Goal: Task Accomplishment & Management: Complete application form

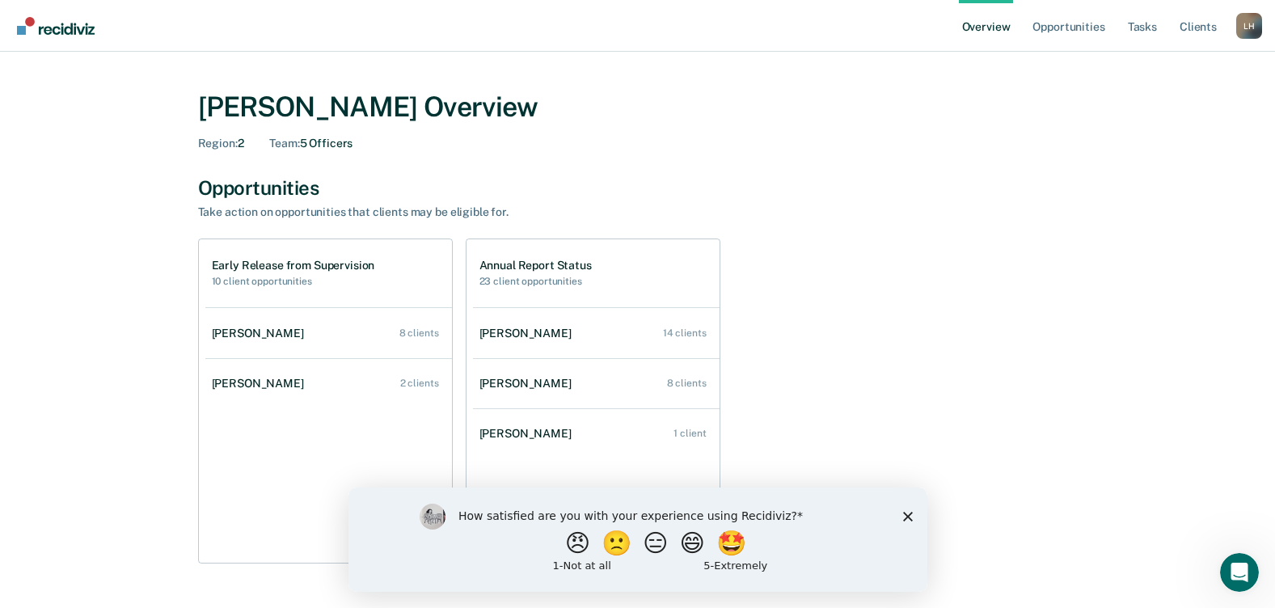
drag, startPoint x: 906, startPoint y: 513, endPoint x: 1255, endPoint y: 1001, distance: 599.5
click at [906, 513] on icon "Close survey" at bounding box center [907, 516] width 10 height 10
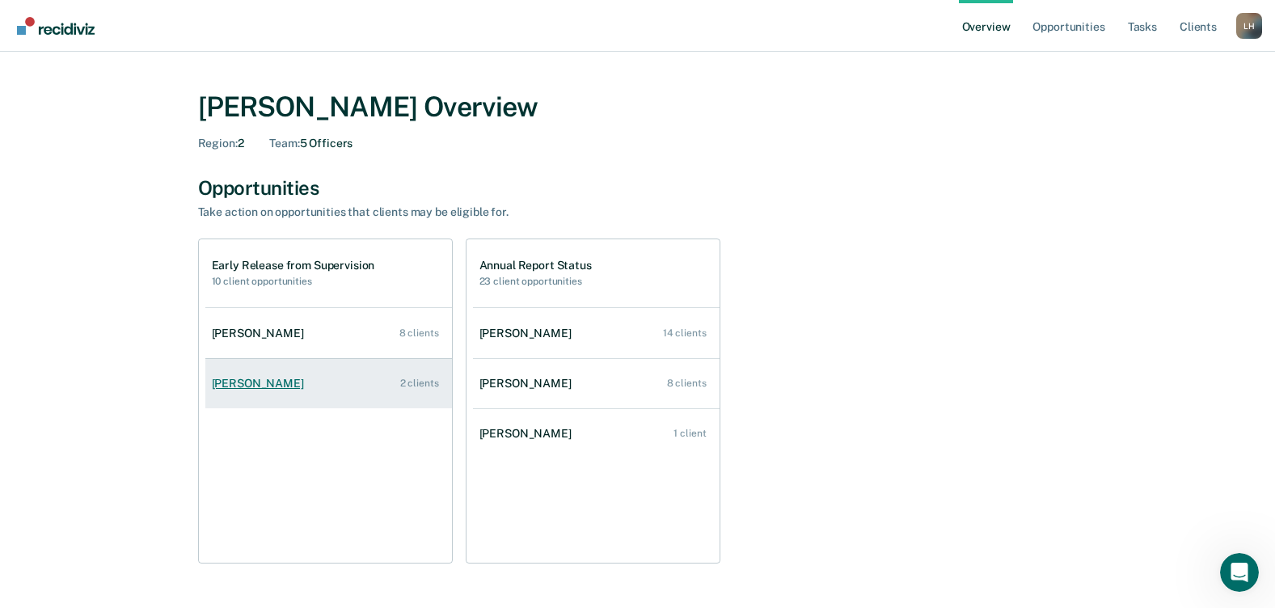
click at [416, 387] on div "2 clients" at bounding box center [419, 382] width 39 height 11
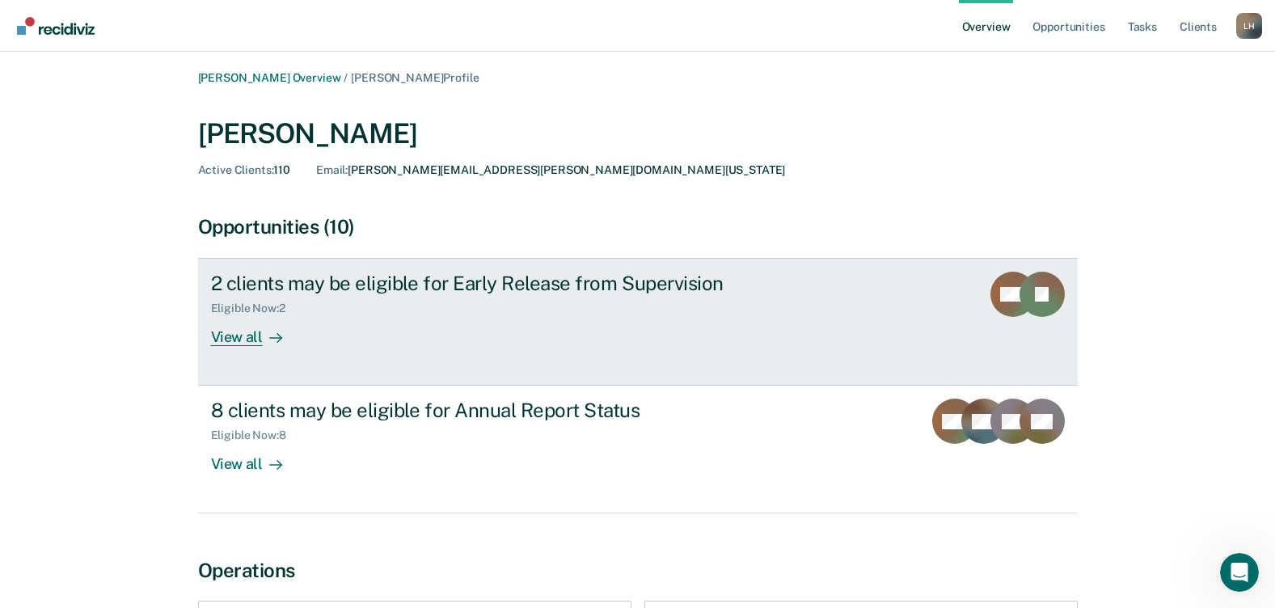
click at [230, 333] on div "View all" at bounding box center [256, 331] width 91 height 32
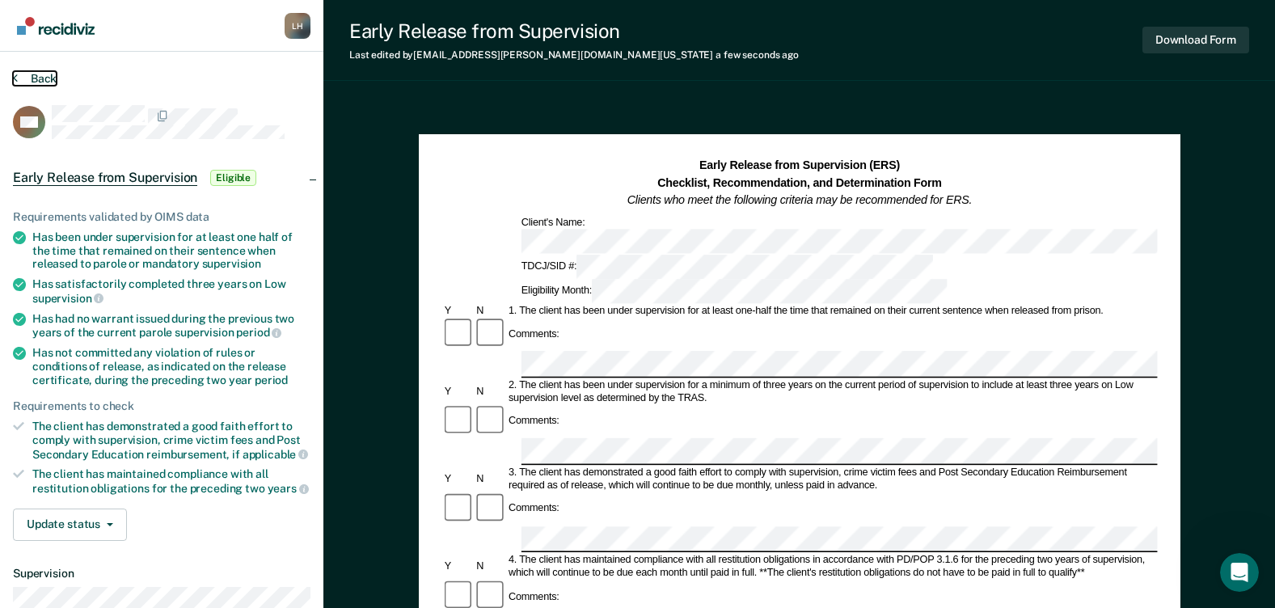
click at [22, 76] on button "Back" at bounding box center [35, 78] width 44 height 15
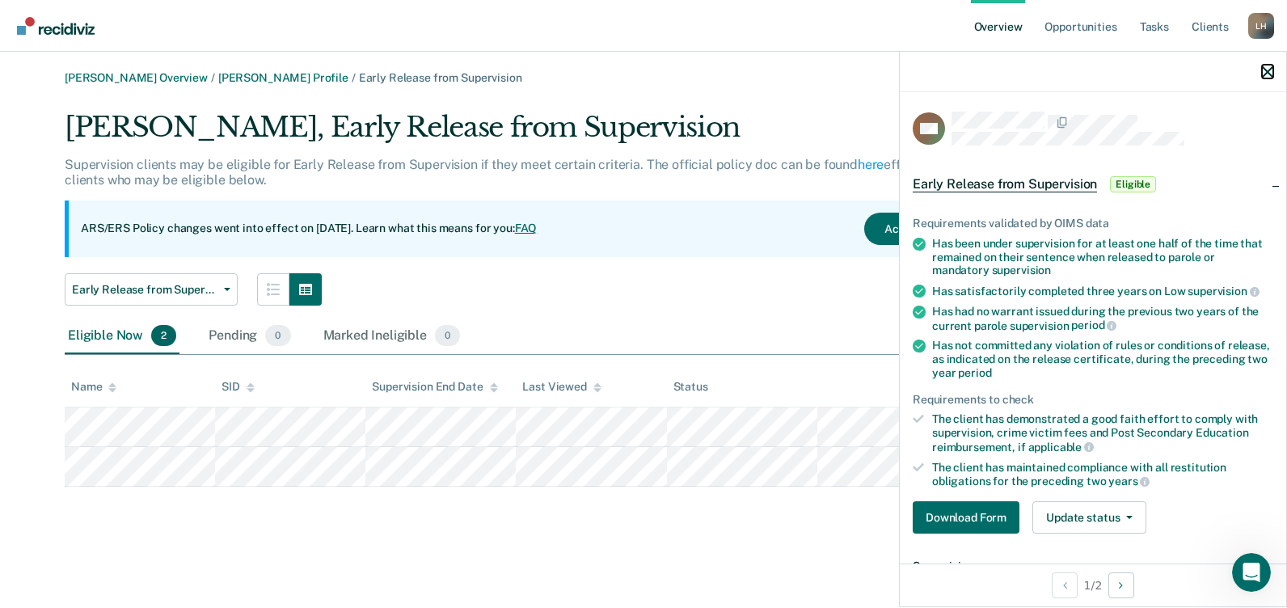
click at [1269, 74] on icon "button" at bounding box center [1267, 71] width 11 height 11
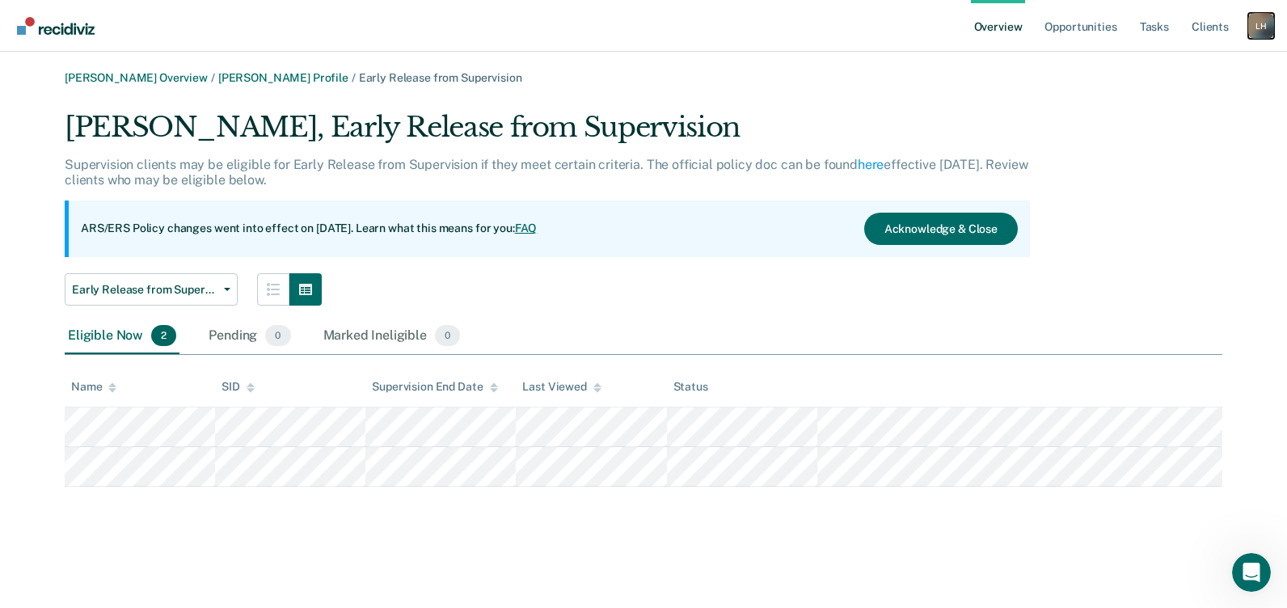
click at [1257, 25] on div "L H" at bounding box center [1261, 26] width 26 height 26
click at [1147, 102] on link "Log Out" at bounding box center [1196, 105] width 130 height 14
